Goal: Submit feedback/report problem

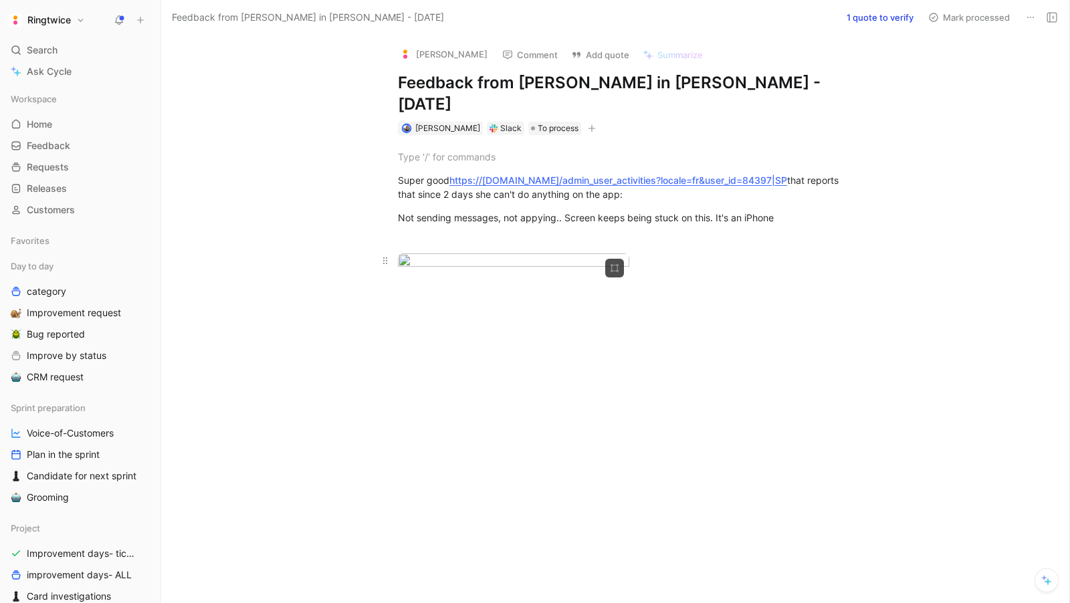
click at [749, 271] on div at bounding box center [629, 262] width 463 height 18
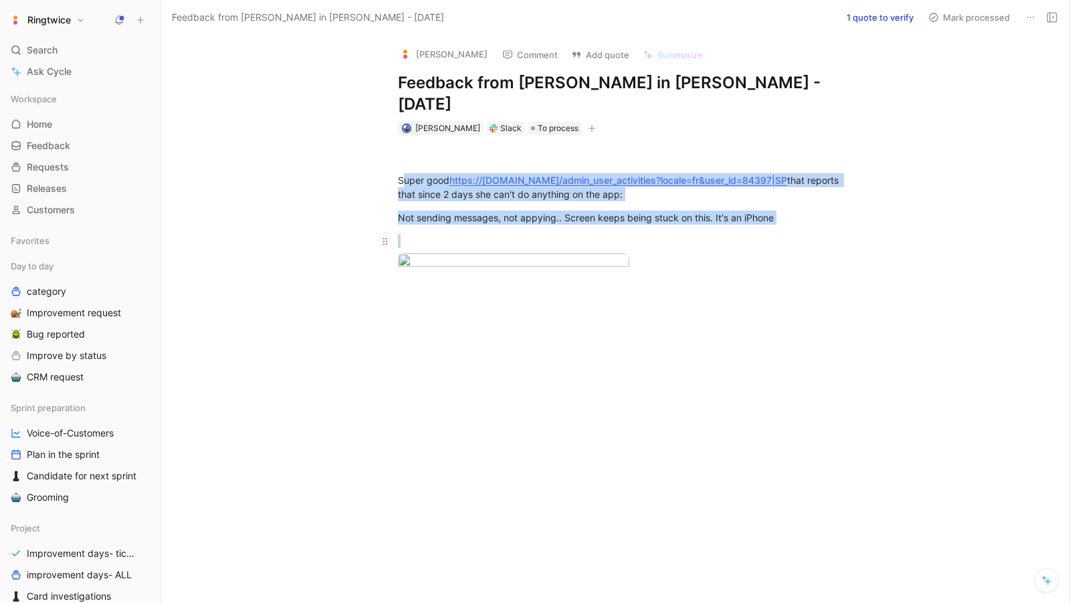
drag, startPoint x: 402, startPoint y: 159, endPoint x: 642, endPoint y: 221, distance: 248.4
click at [642, 221] on div "Super good https://[DOMAIN_NAME]/admin_user_activities?locale=fr&user_id=84397|…" at bounding box center [629, 220] width 880 height 170
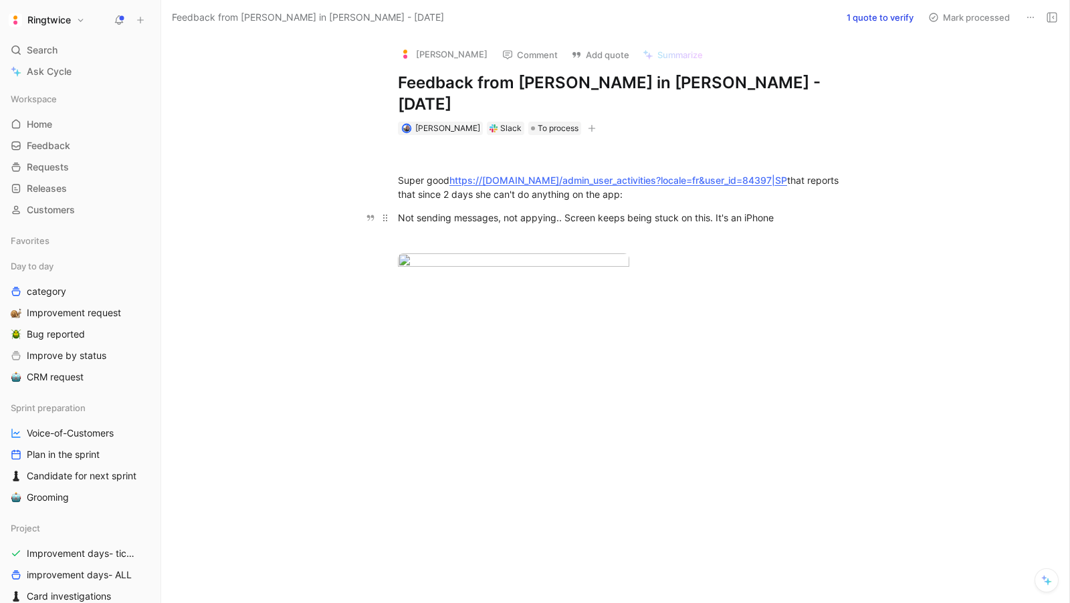
click at [846, 211] on div "Not sending messages, not appying.. Screen keeps being stuck on this. It's an i…" at bounding box center [629, 218] width 463 height 14
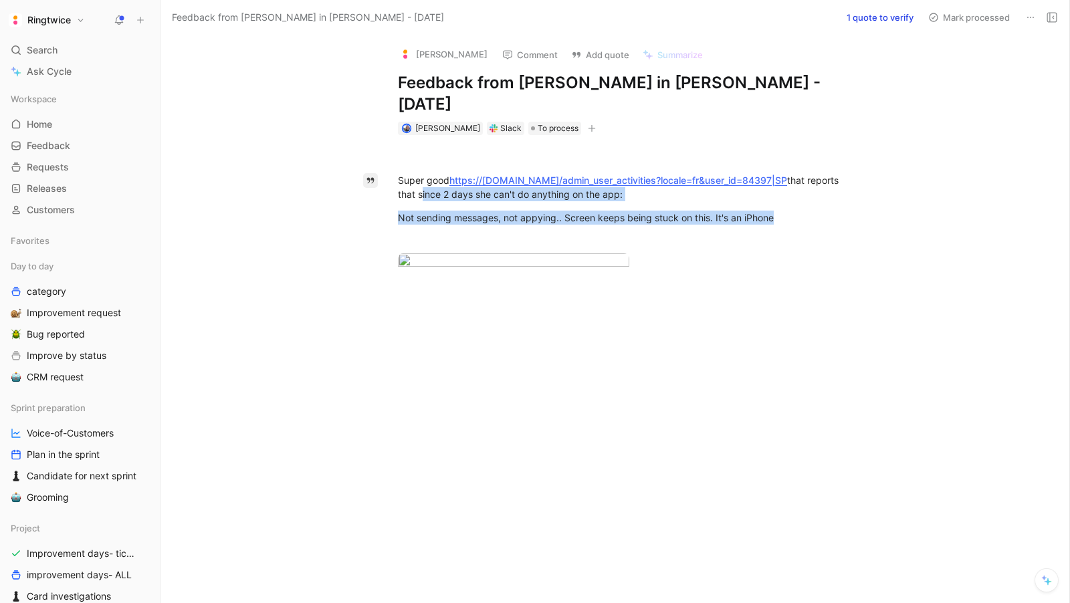
drag, startPoint x: 840, startPoint y: 201, endPoint x: 372, endPoint y: 166, distance: 468.5
click at [372, 166] on div "Quote A Super good https://[DOMAIN_NAME]/admin_user_activities?locale=fr&user_i…" at bounding box center [629, 311] width 880 height 352
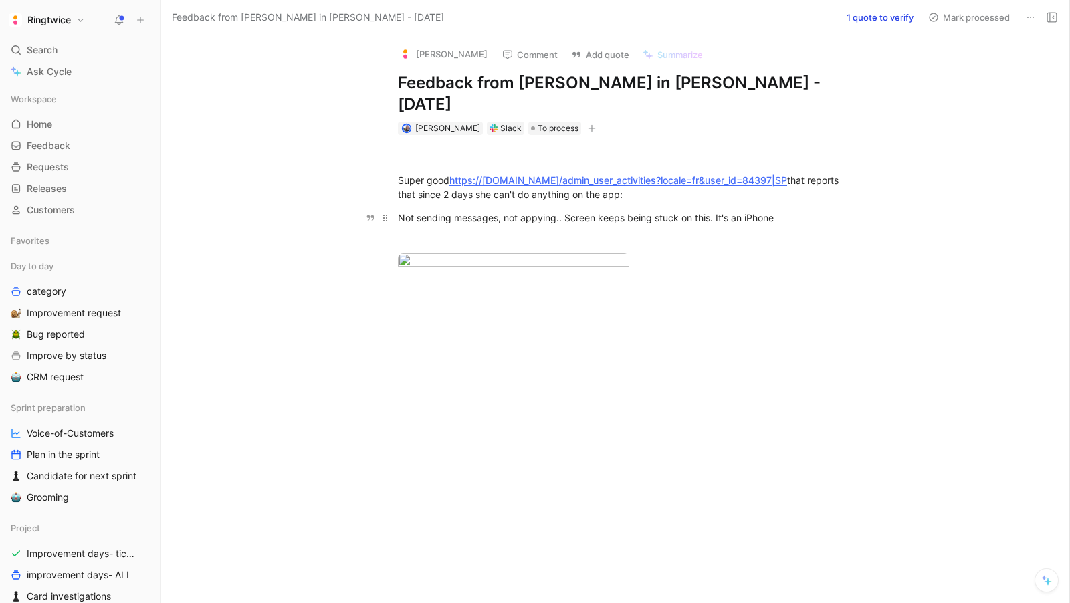
click at [584, 211] on div "Not sending messages, not appying.. Screen keeps being stuck on this. It's an i…" at bounding box center [629, 218] width 463 height 14
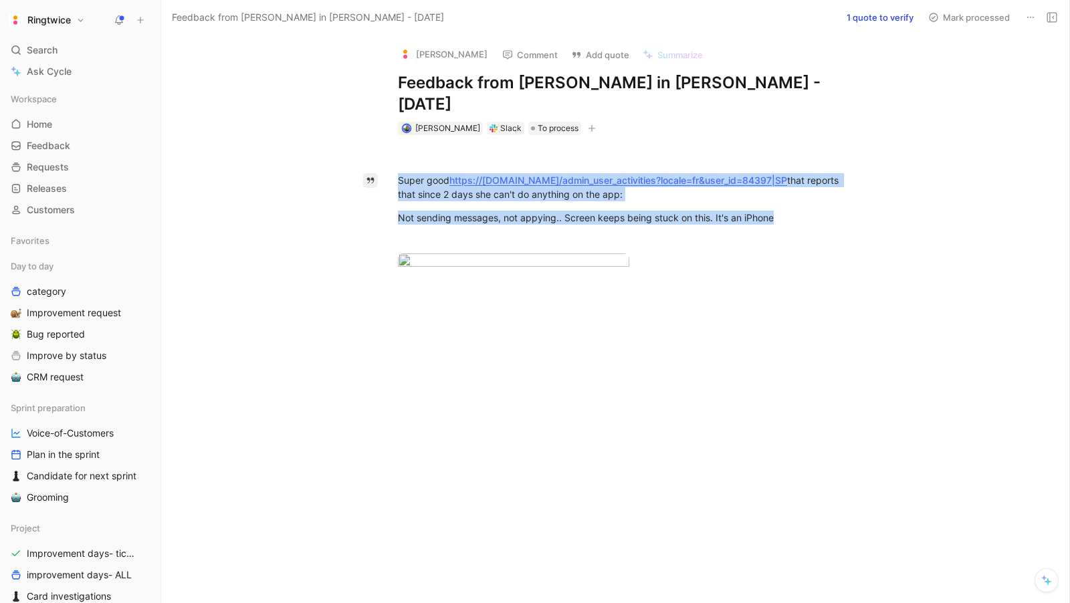
drag, startPoint x: 813, startPoint y: 205, endPoint x: 373, endPoint y: 153, distance: 443.5
click at [373, 153] on div "Quote A Super good https://[DOMAIN_NAME]/admin_user_activities?locale=fr&user_i…" at bounding box center [629, 311] width 880 height 352
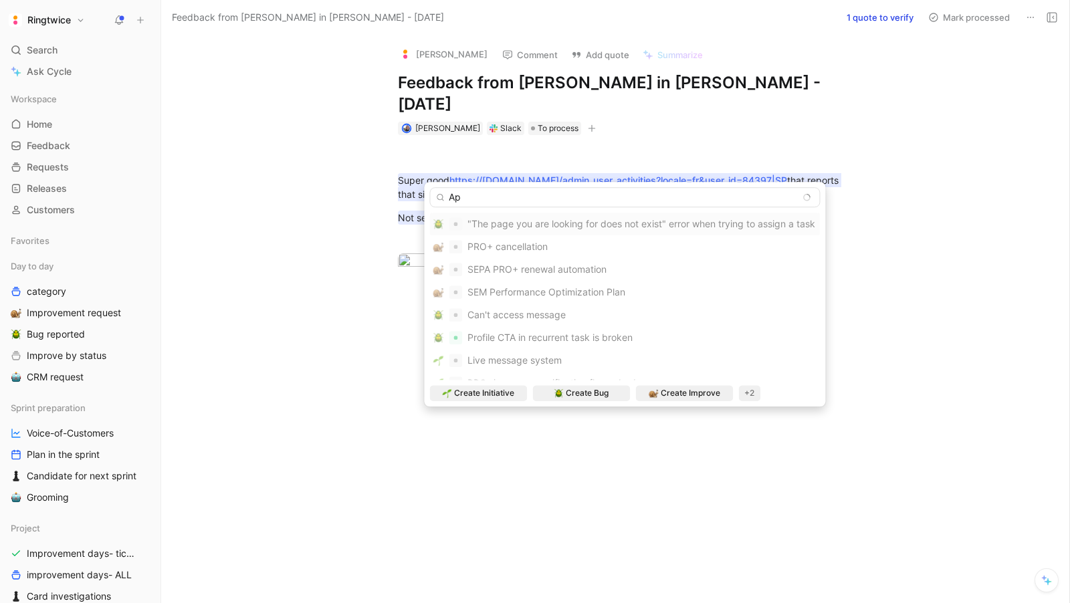
type input "A"
type input "S"
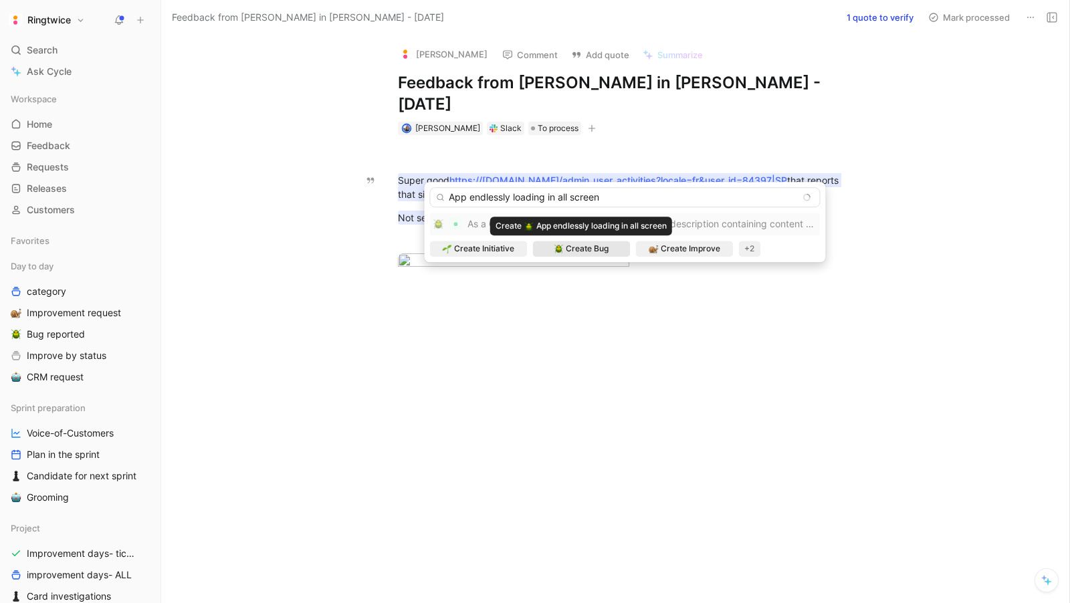
type input "App endlessly loading in all screen"
click at [582, 245] on span "Create Bug" at bounding box center [587, 248] width 43 height 13
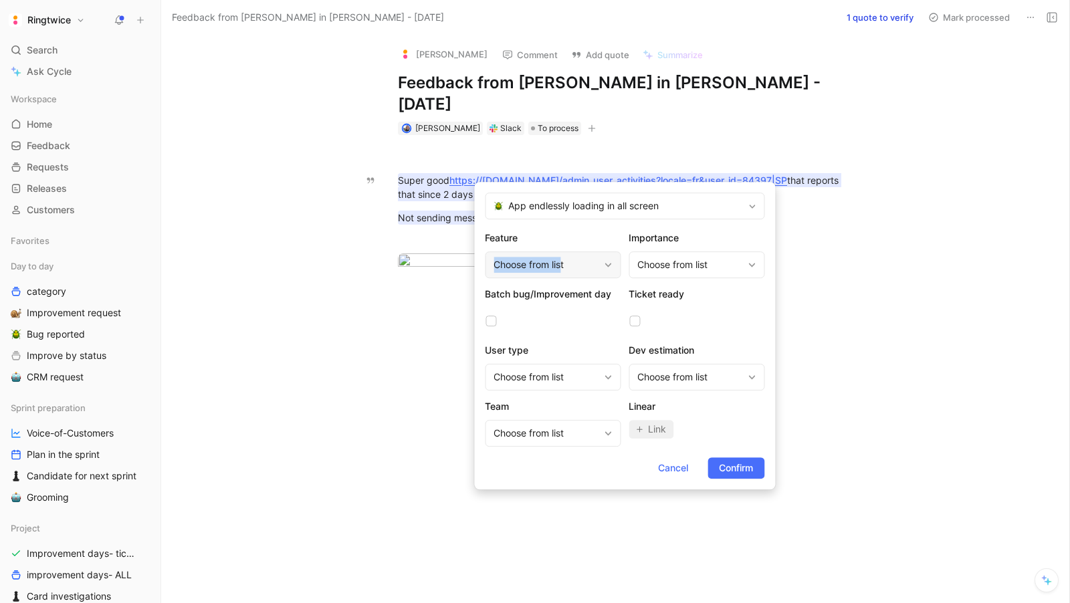
click at [561, 257] on div "Choose from list" at bounding box center [545, 265] width 105 height 16
click at [686, 261] on div "Choose from list" at bounding box center [689, 265] width 105 height 16
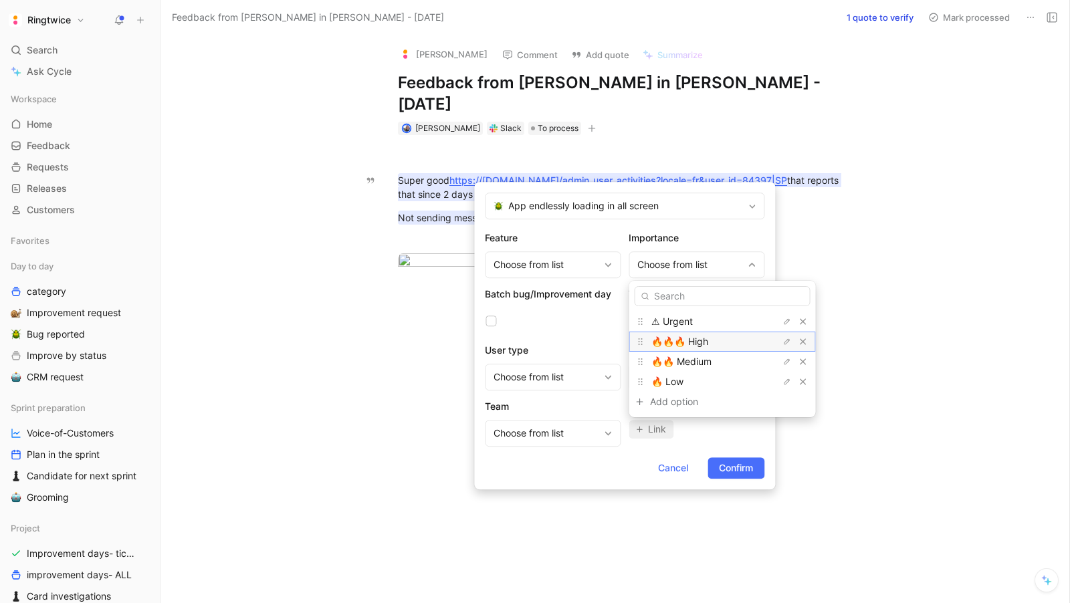
click at [670, 337] on span "🔥🔥🔥 High" at bounding box center [679, 341] width 57 height 11
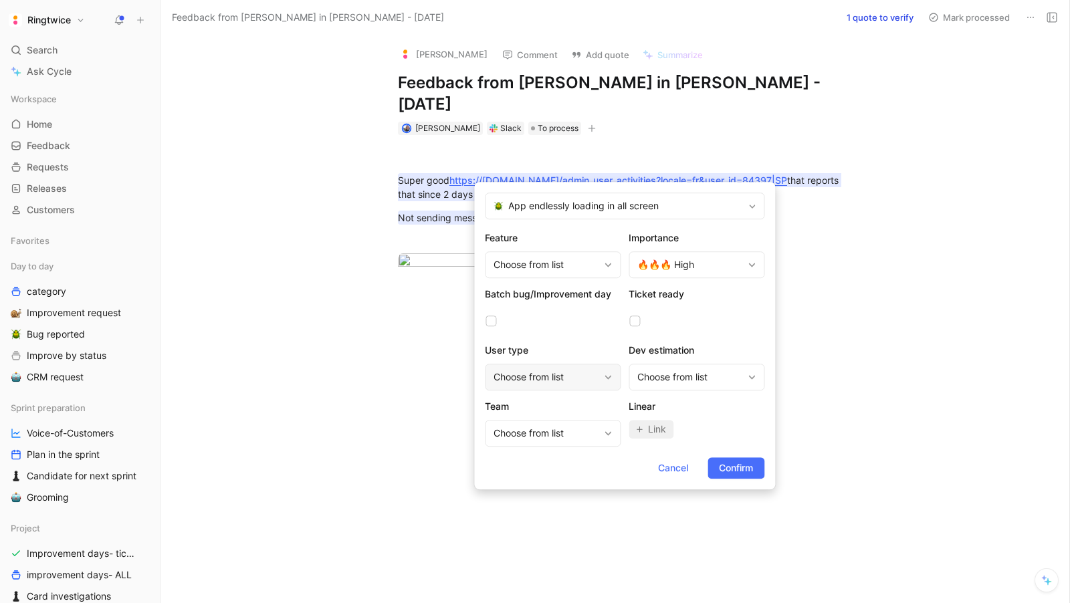
click at [586, 374] on div "Choose from list" at bounding box center [545, 377] width 105 height 16
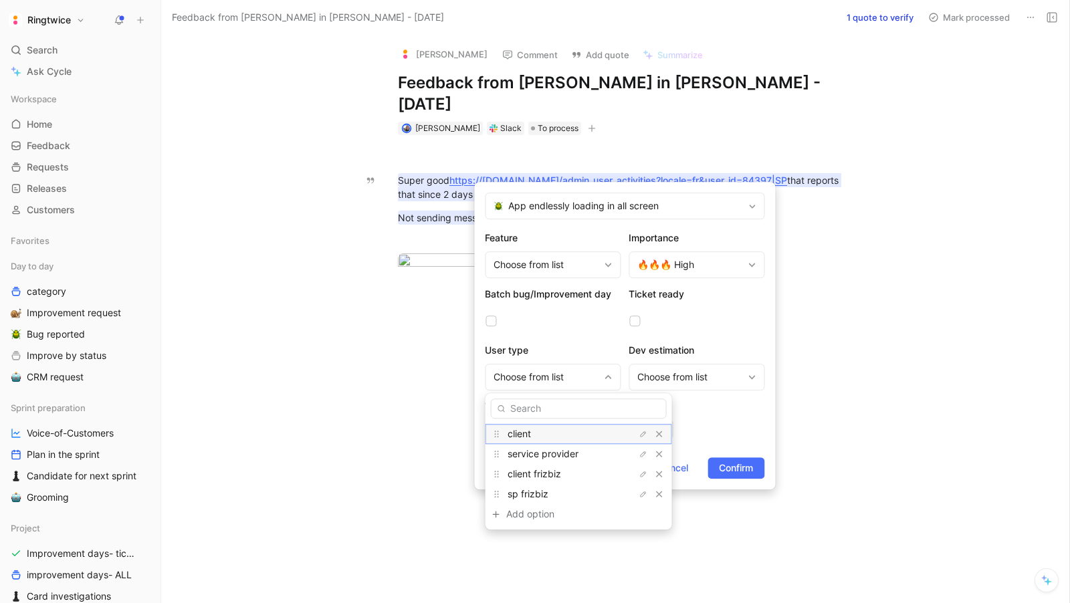
click at [554, 441] on div "client" at bounding box center [557, 434] width 100 height 16
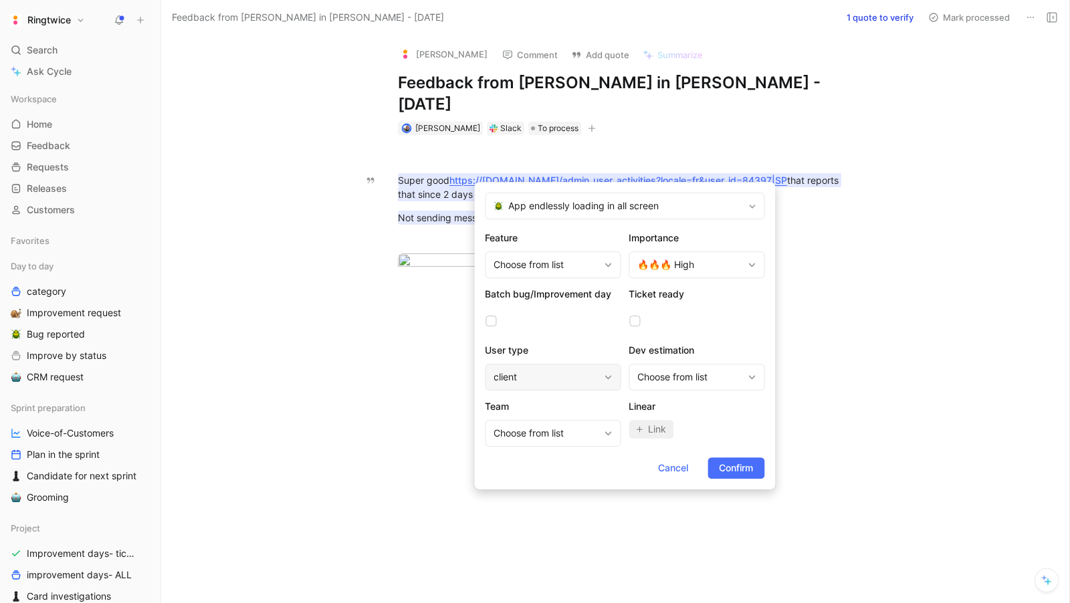
click at [592, 390] on div "client" at bounding box center [553, 377] width 136 height 27
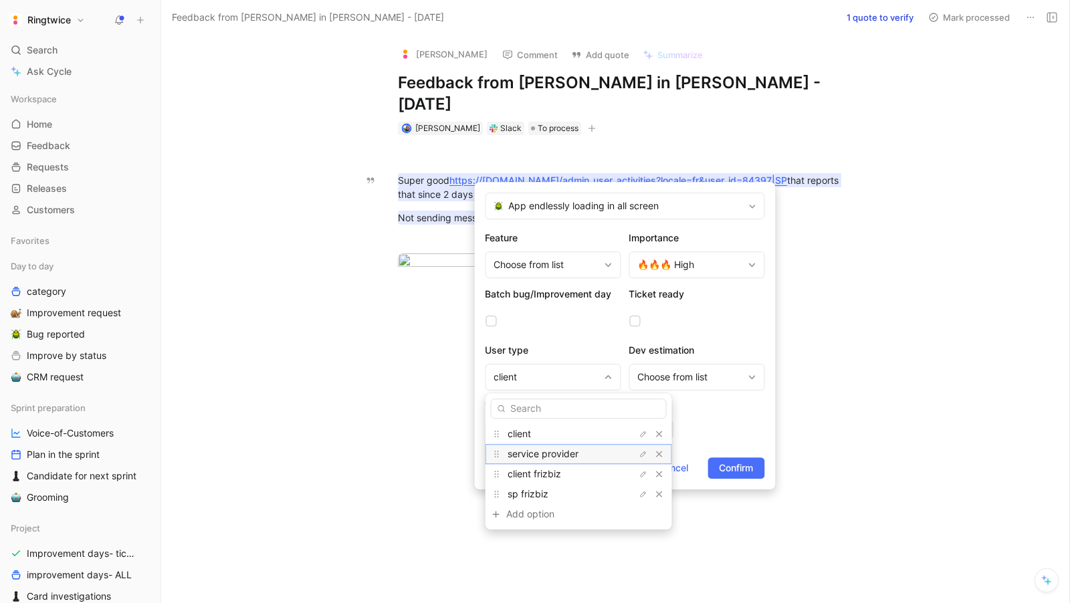
click at [567, 451] on span "service provider" at bounding box center [542, 453] width 71 height 11
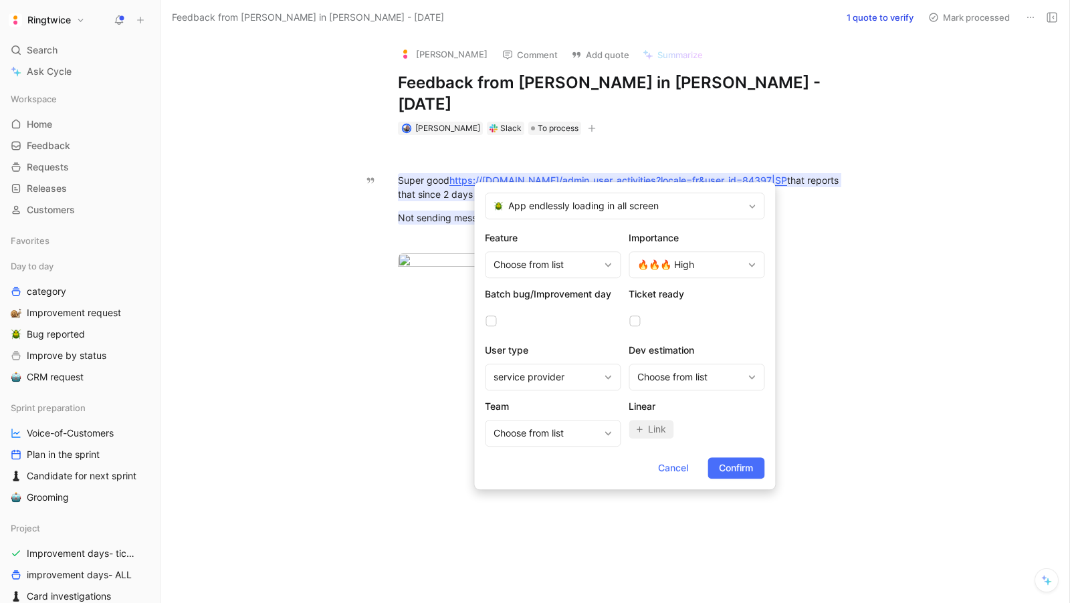
click at [737, 451] on form "App endlessly loading in all screen Feature Choose from list Importance 🔥🔥🔥 Hig…" at bounding box center [624, 335] width 301 height 307
click at [738, 451] on span "Confirm" at bounding box center [736, 468] width 34 height 16
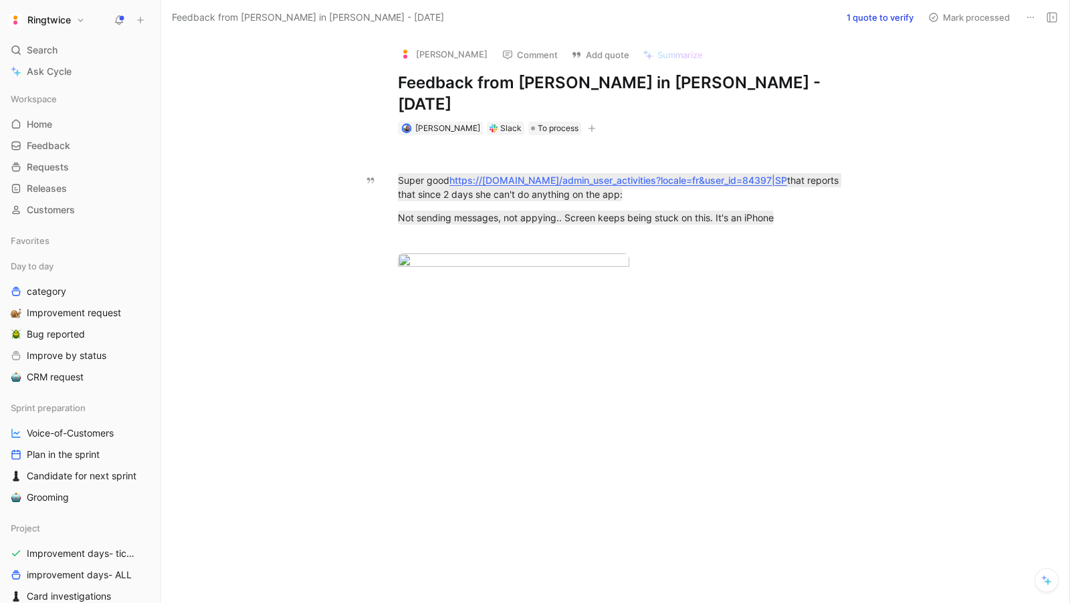
click at [848, 62] on div "[PERSON_NAME] Comment Add quote Summarize Feedback from [PERSON_NAME] in [PERSO…" at bounding box center [615, 319] width 908 height 568
click at [848, 11] on button "Mark processed" at bounding box center [969, 17] width 94 height 19
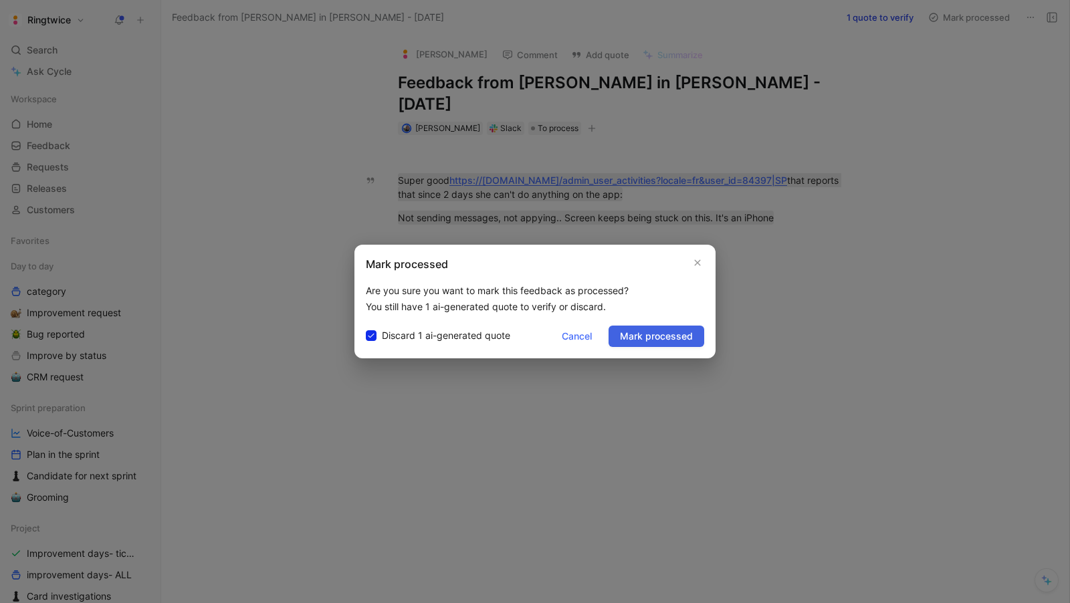
click at [634, 336] on span "Mark processed" at bounding box center [656, 336] width 73 height 16
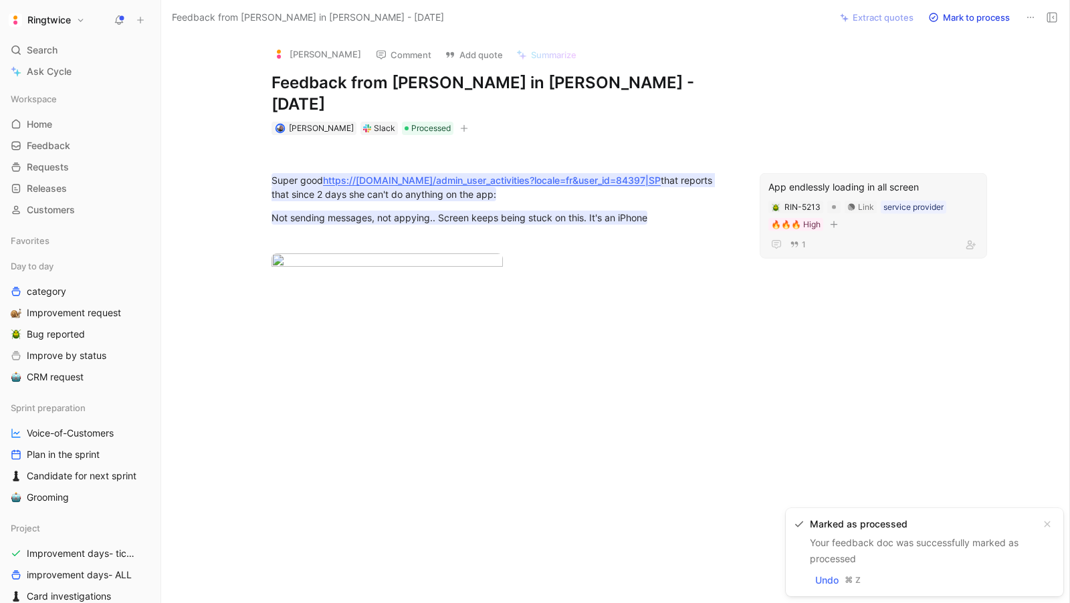
click at [848, 173] on div "App endlessly loading in all screen RIN-5213 Link service provider 🔥🔥🔥 High 1" at bounding box center [872, 216] width 227 height 86
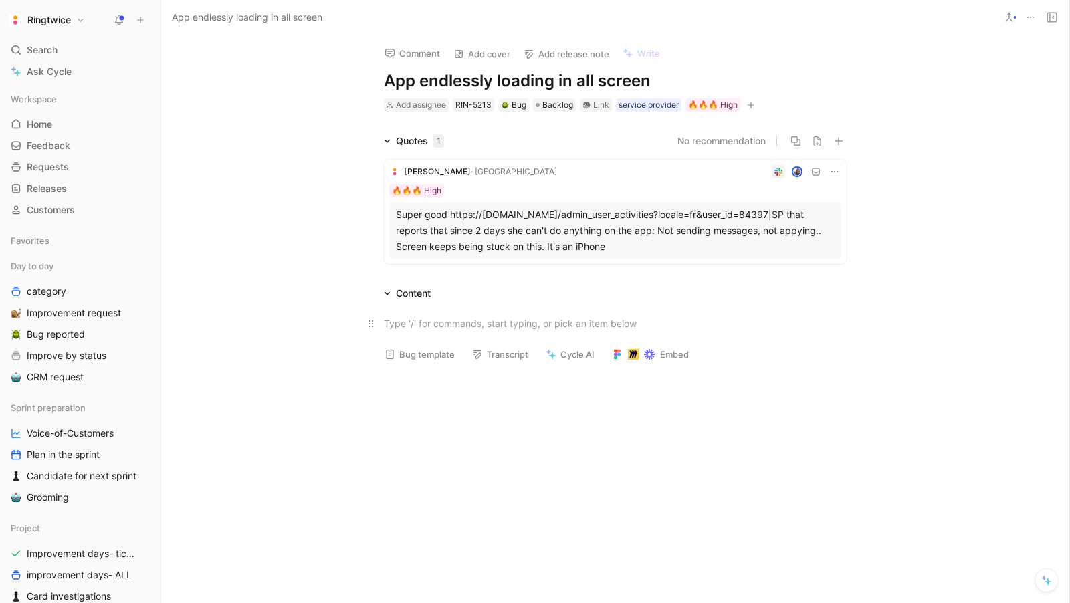
click at [451, 322] on div at bounding box center [615, 323] width 463 height 14
click at [415, 325] on div "Investigation" at bounding box center [615, 323] width 463 height 14
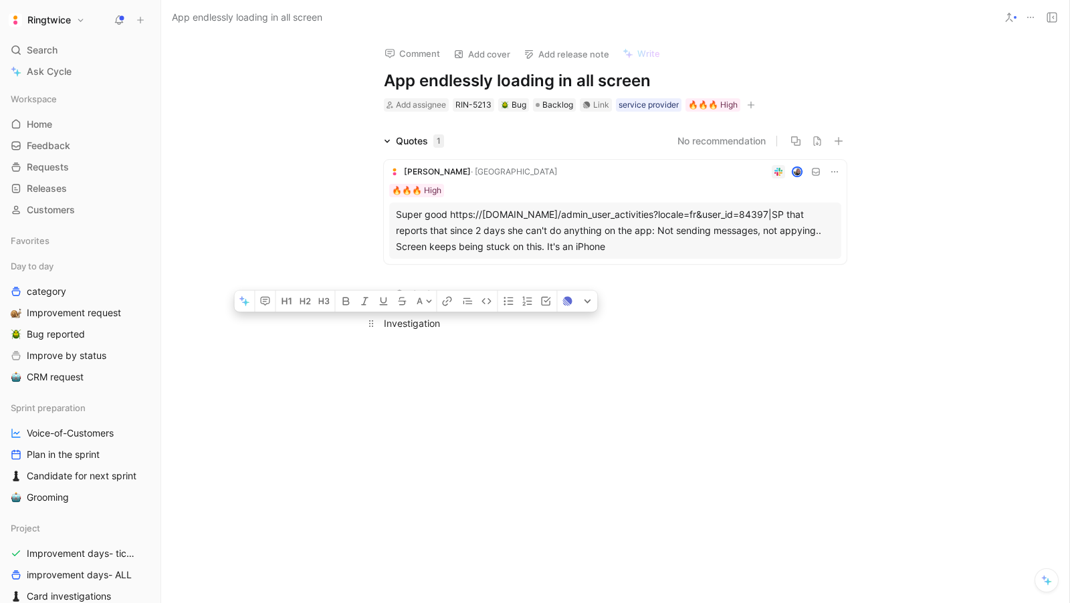
click at [415, 325] on div "Investigation" at bounding box center [615, 323] width 463 height 14
click at [280, 305] on icon "button" at bounding box center [282, 300] width 11 height 11
click at [531, 375] on div at bounding box center [615, 448] width 908 height 181
